Goal: Task Accomplishment & Management: Use online tool/utility

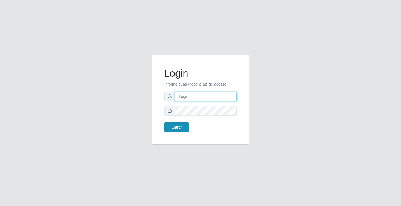
type input "[EMAIL_ADDRESS][DOMAIN_NAME]"
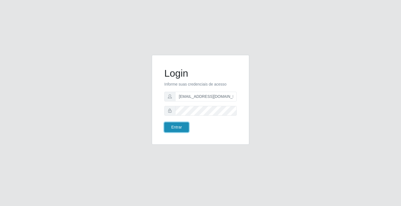
click at [177, 127] on button "Entrar" at bounding box center [176, 127] width 24 height 10
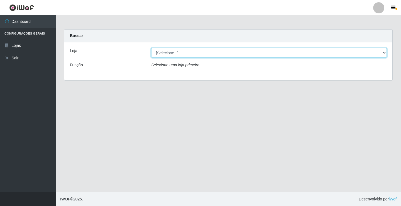
click at [183, 53] on select "[Selecione...] Rede Potiguar 4 - Extremoz" at bounding box center [268, 53] width 235 height 10
select select "78"
click at [151, 48] on select "[Selecione...] Rede Potiguar 4 - Extremoz" at bounding box center [268, 53] width 235 height 10
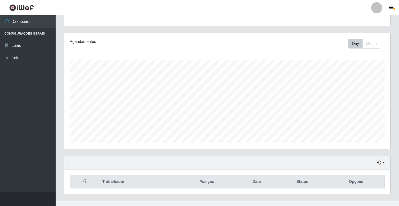
scroll to position [65, 0]
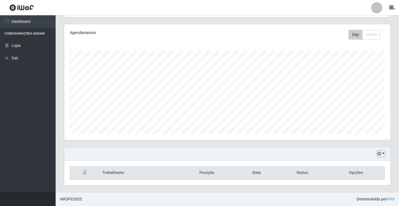
click at [382, 152] on button "button" at bounding box center [381, 153] width 8 height 6
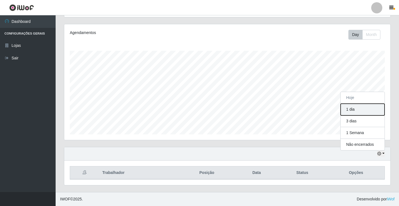
click at [348, 108] on button "1 dia" at bounding box center [363, 109] width 44 height 12
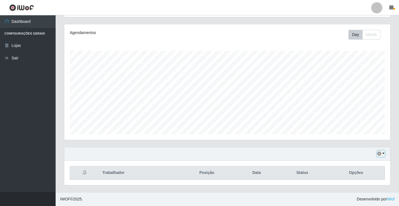
click at [383, 153] on button "button" at bounding box center [381, 153] width 8 height 6
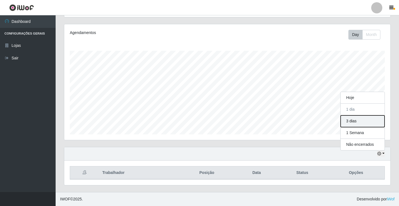
click at [364, 122] on button "3 dias" at bounding box center [363, 121] width 44 height 12
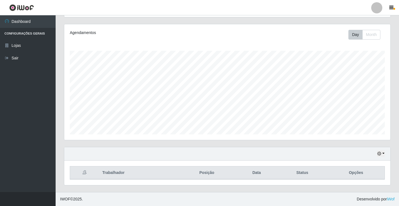
scroll to position [65, 0]
